Goal: Task Accomplishment & Management: Manage account settings

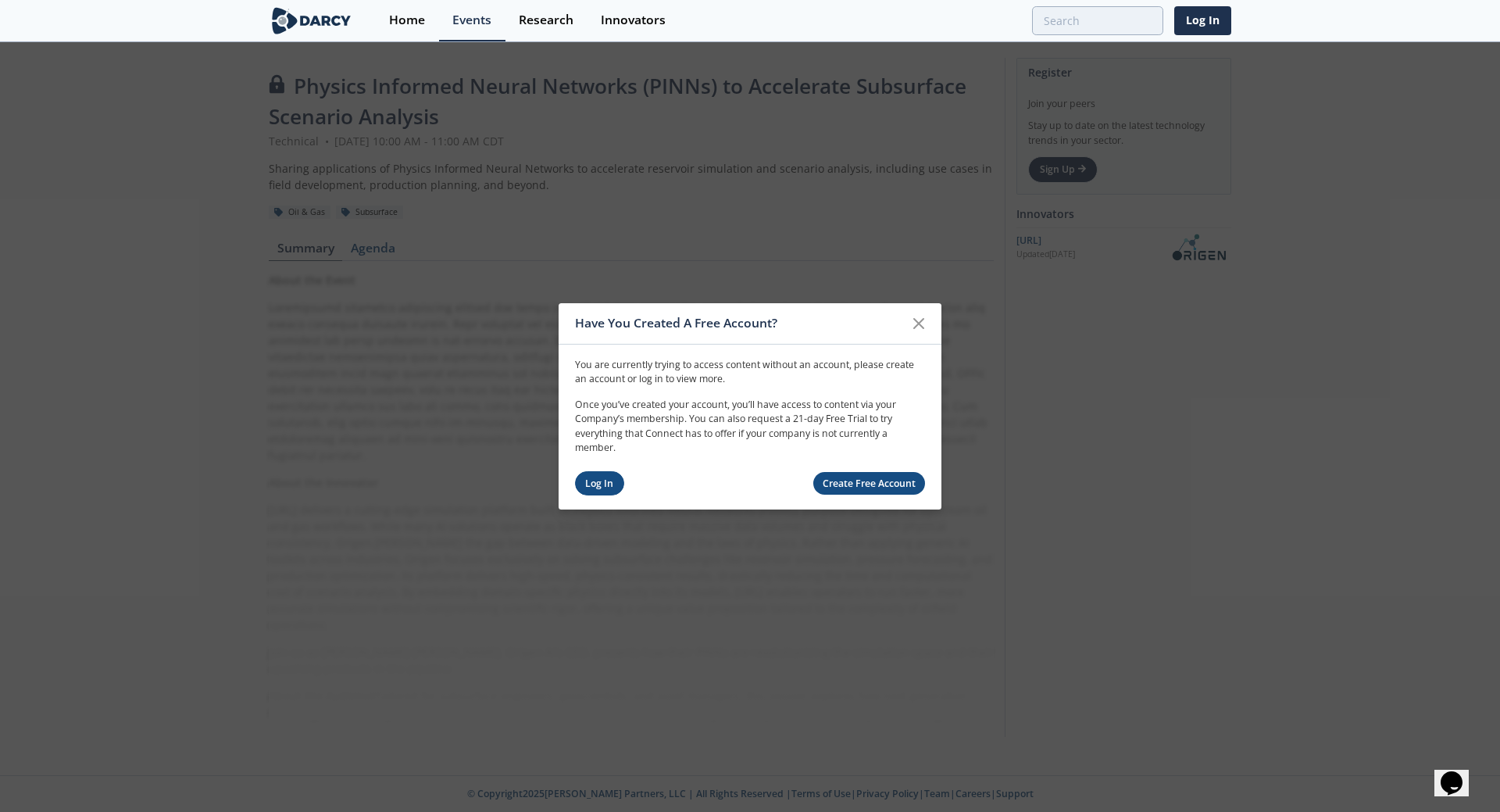
click at [599, 481] on link "Log In" at bounding box center [600, 484] width 49 height 25
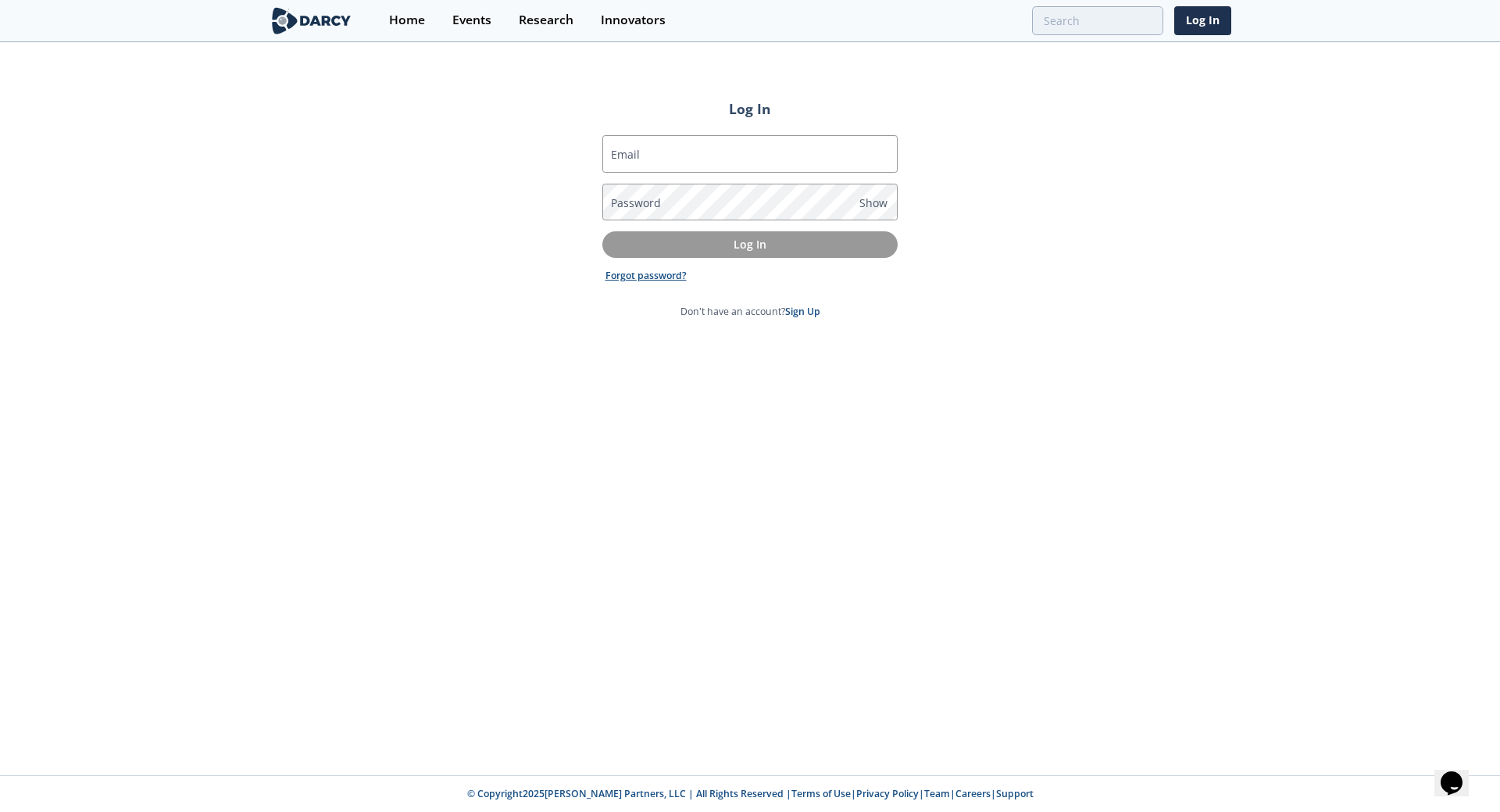
type input "[PERSON_NAME][EMAIL_ADDRESS][PERSON_NAME][DOMAIN_NAME]"
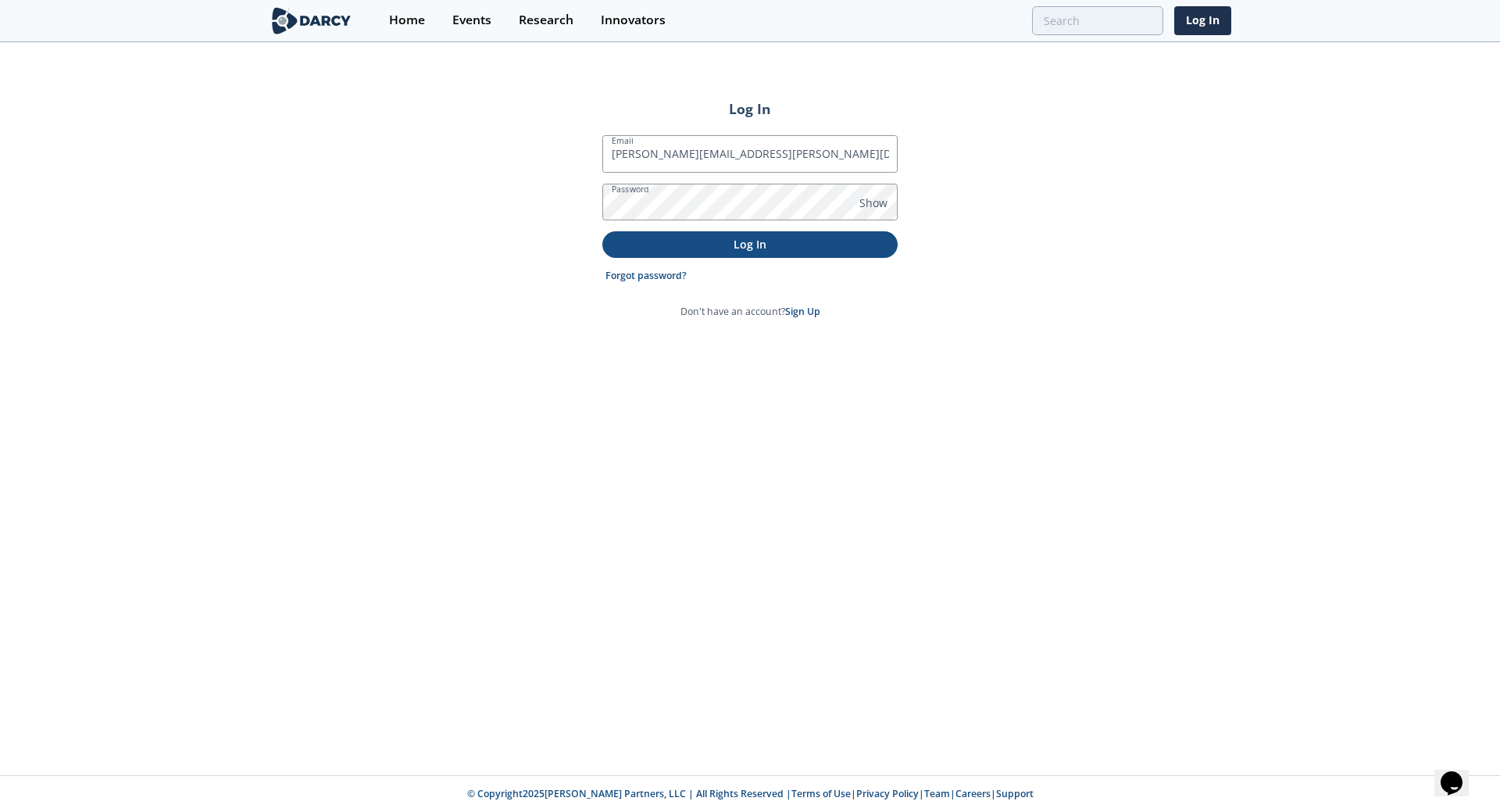
click at [683, 239] on p "Log In" at bounding box center [750, 244] width 274 height 17
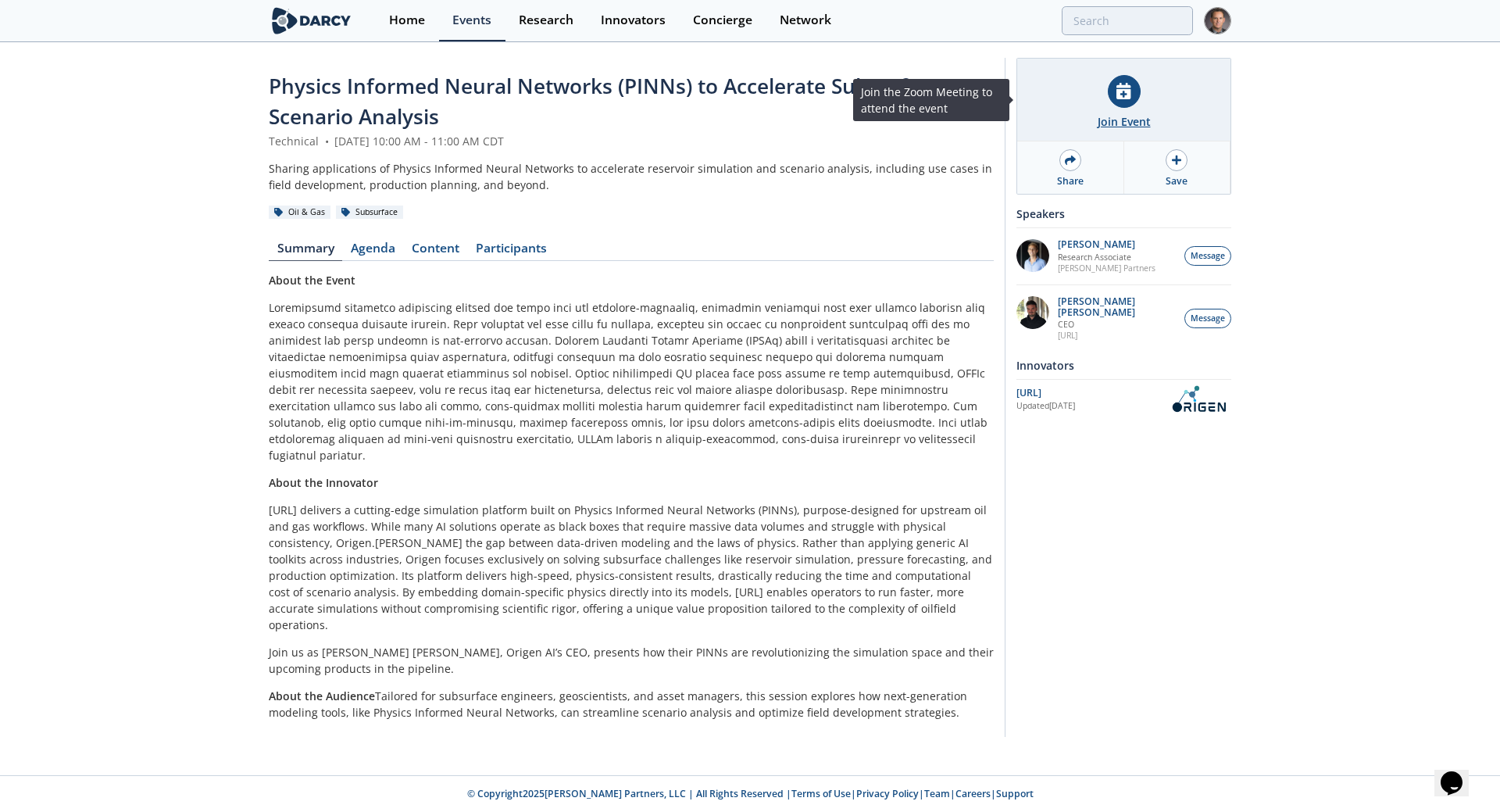
click at [1119, 85] on icon at bounding box center [1124, 91] width 14 height 17
